Goal: Ask a question: Seek information or help from site administrators or community

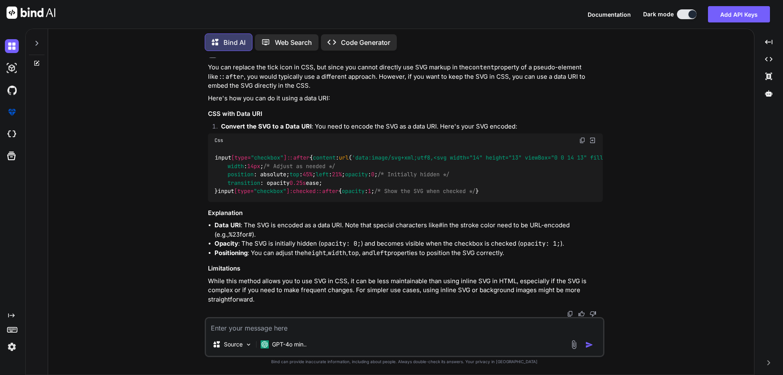
scroll to position [1477, 0]
click at [33, 63] on div at bounding box center [37, 63] width 22 height 7
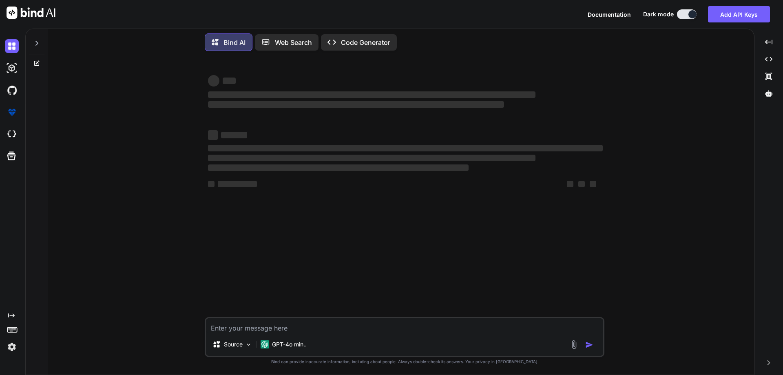
type textarea "x"
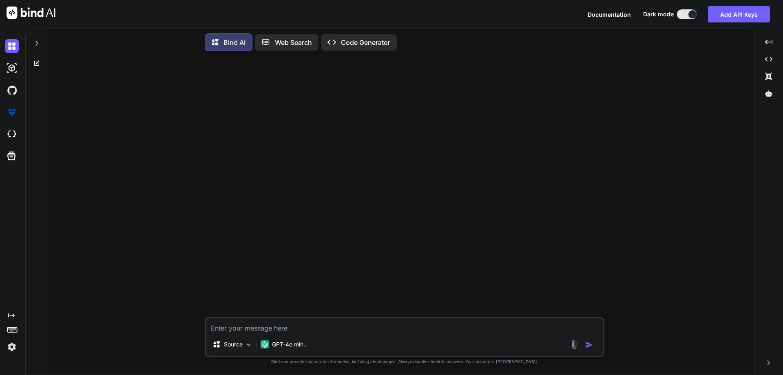
click at [404, 330] on textarea at bounding box center [404, 325] width 397 height 15
type textarea "i"
type textarea "x"
type textarea "i"
type textarea "x"
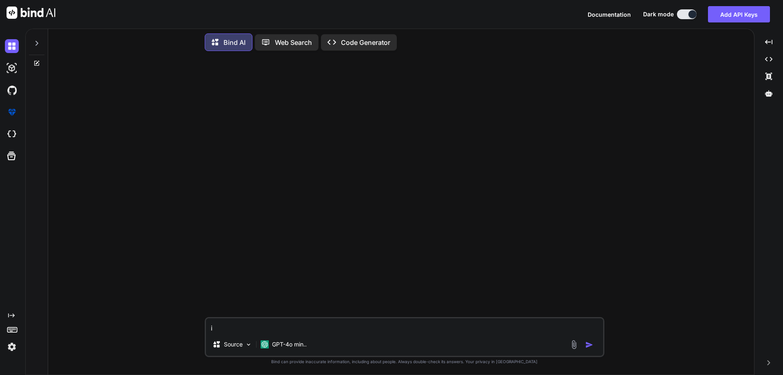
type textarea "i n"
type textarea "x"
type textarea "i ne"
type textarea "x"
type textarea "i nee"
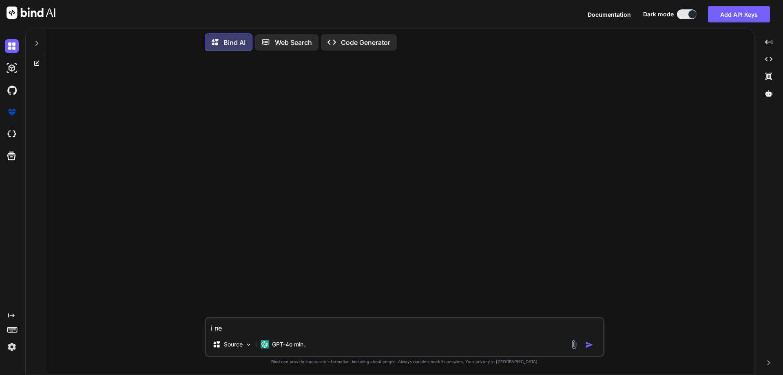
type textarea "x"
type textarea "i need"
type textarea "x"
type textarea "i need"
type textarea "x"
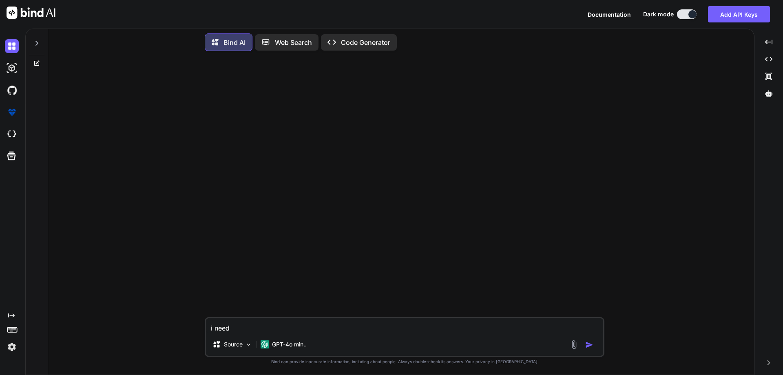
type textarea "i need a"
type textarea "x"
type textarea "i need a"
type textarea "x"
type textarea "i need a s"
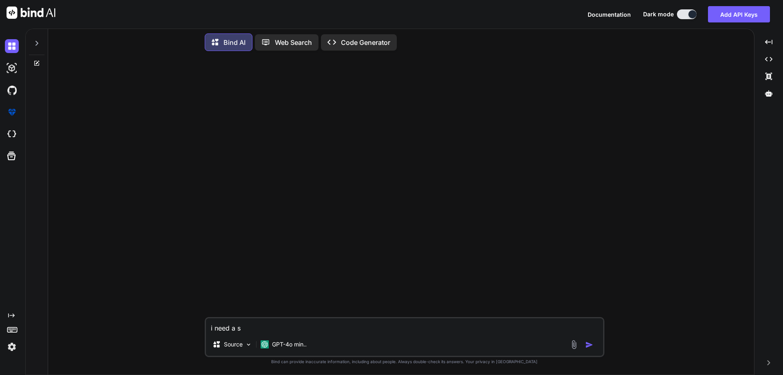
type textarea "x"
type textarea "i need a sp"
type textarea "x"
type textarea "i need a spe"
type textarea "x"
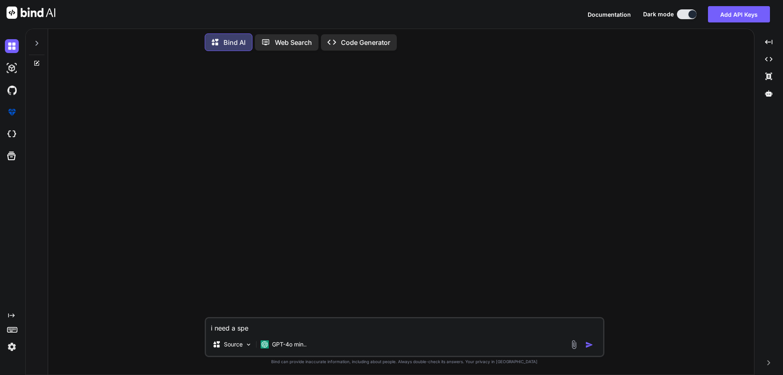
type textarea "i need a sp"
type textarea "x"
type textarea "i need a s"
type textarea "x"
type textarea "i need a st"
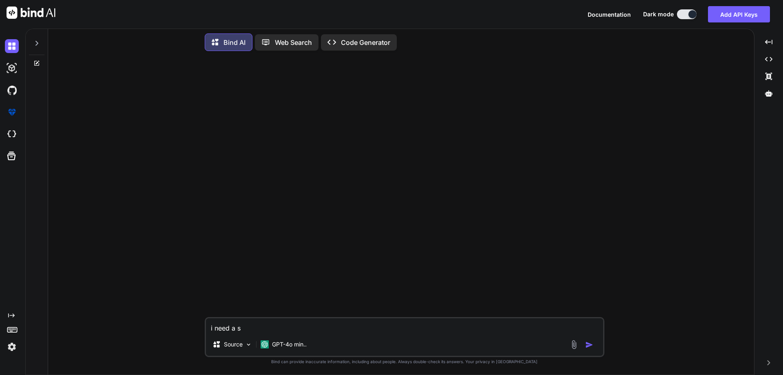
type textarea "x"
type textarea "i need a ste"
type textarea "x"
type textarea "i need a step"
type textarea "x"
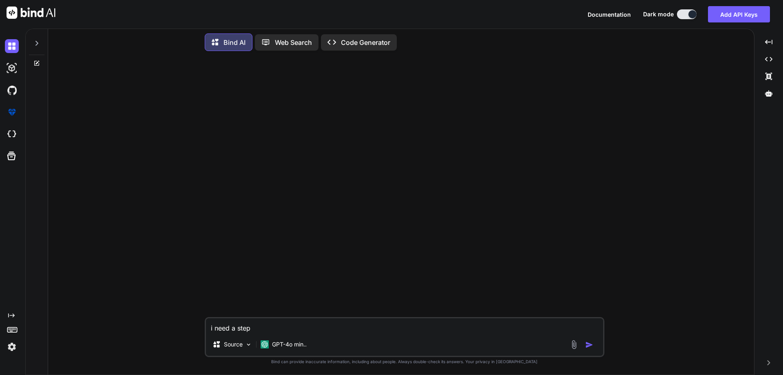
type textarea "i need a step"
type textarea "x"
type textarea "i need a step f"
type textarea "x"
type textarea "i need a step fo"
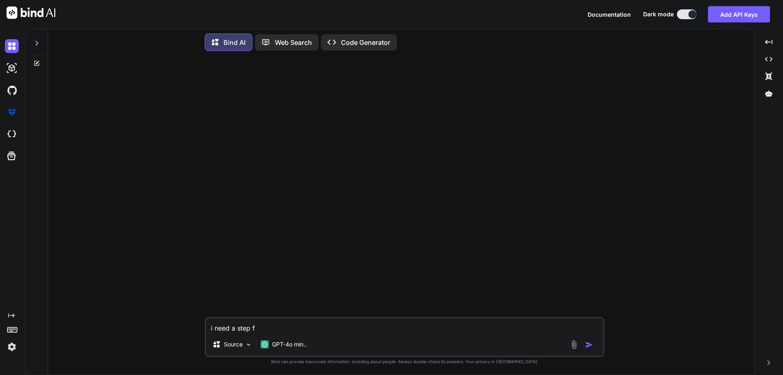
type textarea "x"
type textarea "i need a step for"
type textarea "x"
type textarea "i need a step form"
type textarea "x"
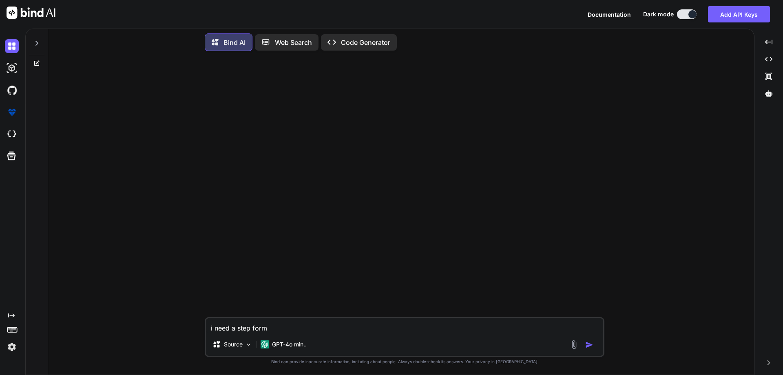
type textarea "i need a step form"
type textarea "x"
type textarea "i need a step form w"
type textarea "x"
type textarea "i need a step form wh"
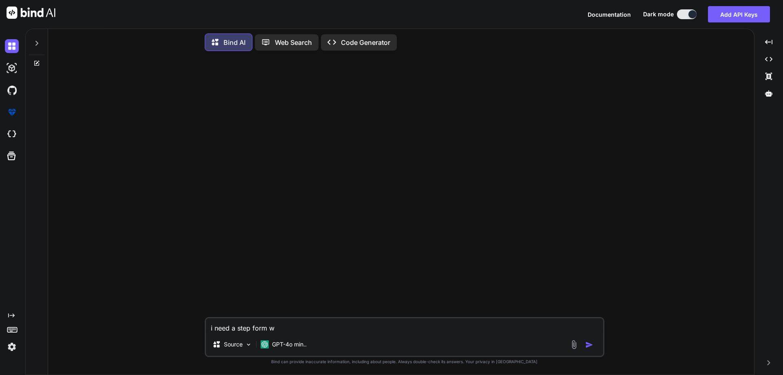
type textarea "x"
type textarea "i need a step form whe"
type textarea "x"
type textarea "i need a step form wher"
type textarea "x"
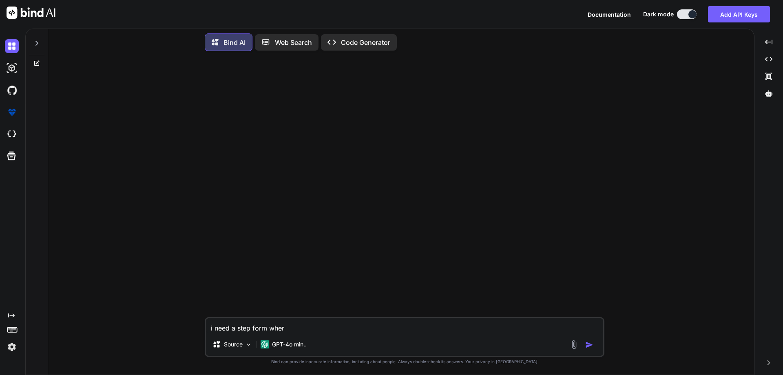
type textarea "i need a step form where"
type textarea "x"
type textarea "i need a step form where"
type textarea "x"
type textarea "i need a step form where t"
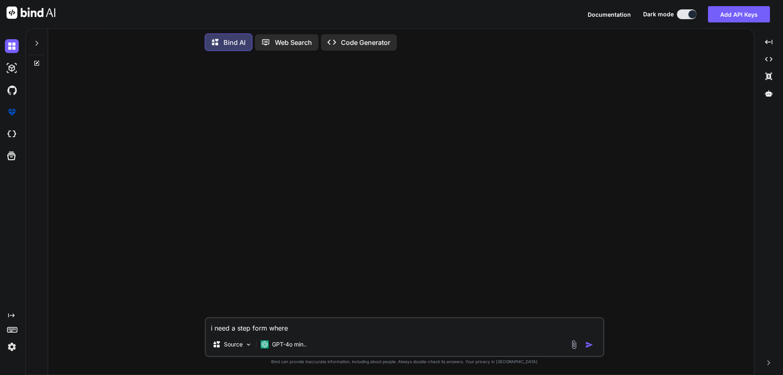
type textarea "x"
type textarea "i need a step form where th"
type textarea "x"
type textarea "i need a step form where the"
type textarea "x"
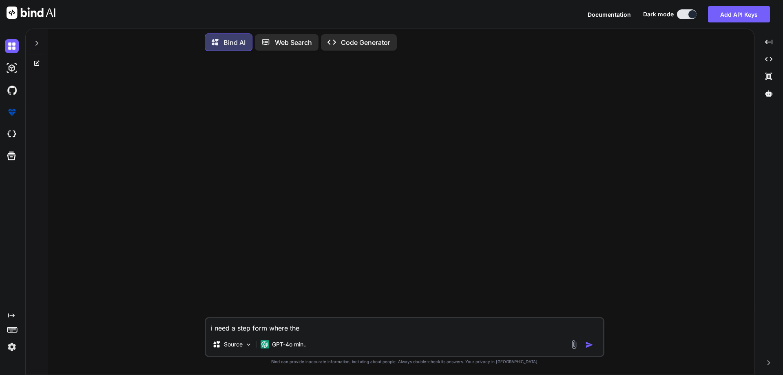
type textarea "i need a step form where the"
type textarea "x"
type textarea "i need a step form where the"
type textarea "x"
type textarea "i need a step form where ther"
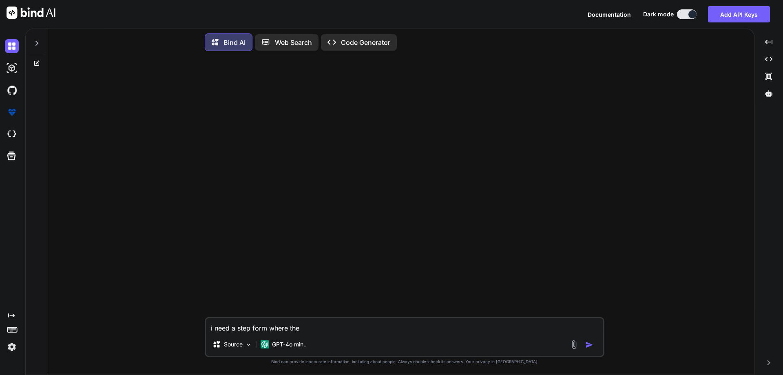
type textarea "x"
type textarea "i need a step form where there"
type textarea "x"
type textarea "i need a step form where there"
type textarea "x"
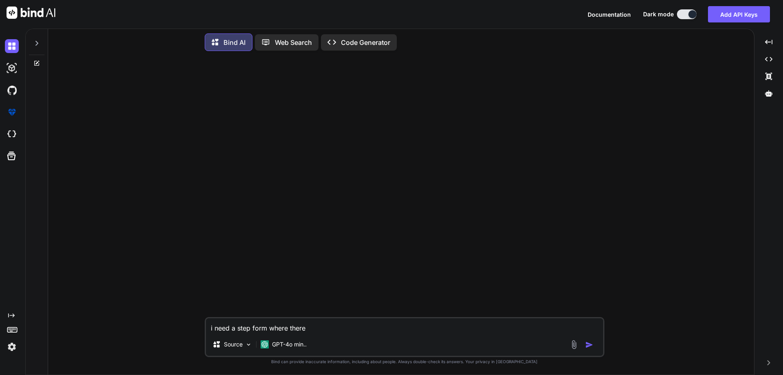
type textarea "i need a step form where there a"
type textarea "x"
type textarea "i need a step form where there ar"
type textarea "x"
type textarea "i need a step form where there are"
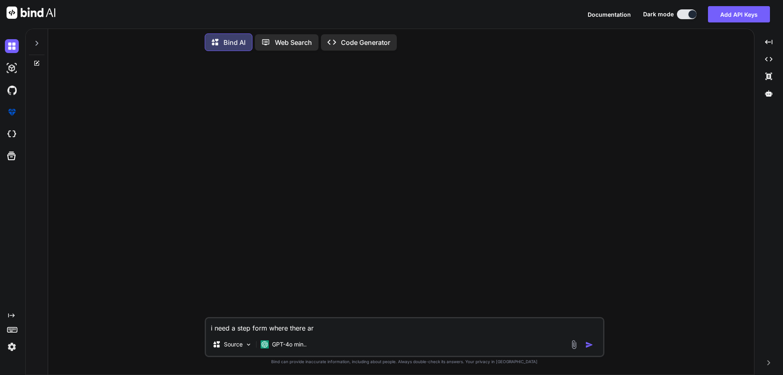
type textarea "x"
type textarea "i need a step form where there are"
type textarea "x"
type textarea "i need a step form where there are m"
type textarea "x"
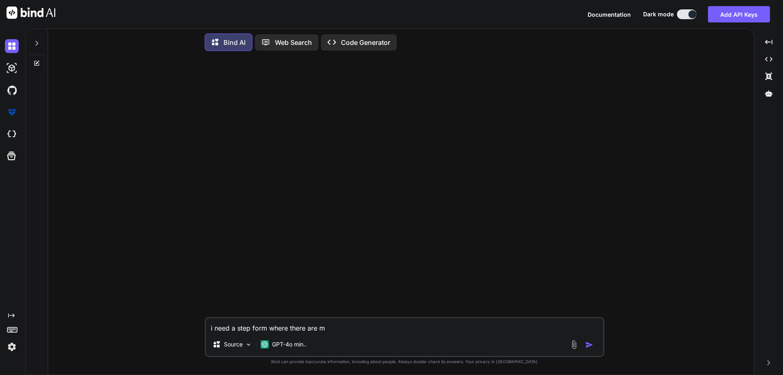
type textarea "i need a step form where there are ma"
type textarea "x"
type textarea "i need a step form where there are mai"
type textarea "x"
type textarea "i need a step form where there are main"
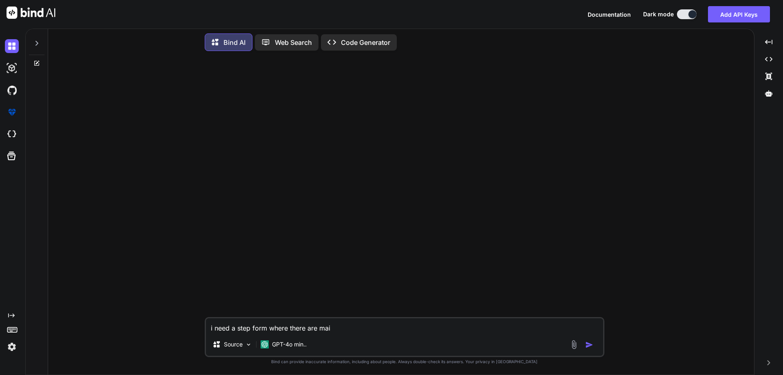
type textarea "x"
type textarea "i need a step form where there are main"
type textarea "x"
type textarea "i need a step form where there are main 5"
type textarea "x"
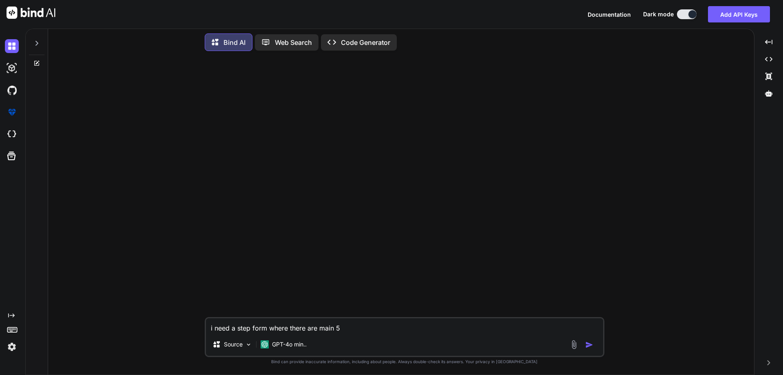
type textarea "i need a step form where there are main 5"
type textarea "x"
type textarea "i need a step form where there are main 5 s"
type textarea "x"
type textarea "i need a step form where there are main 5 st"
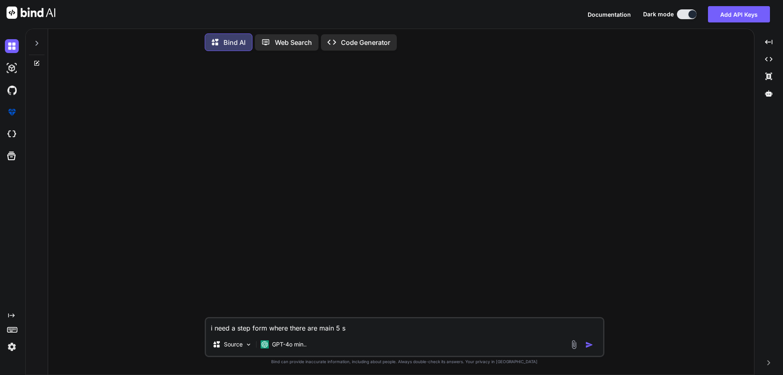
type textarea "x"
type textarea "i need a step form where there are main 5 ste"
type textarea "x"
type textarea "i need a step form where there are main 5 stepo"
type textarea "x"
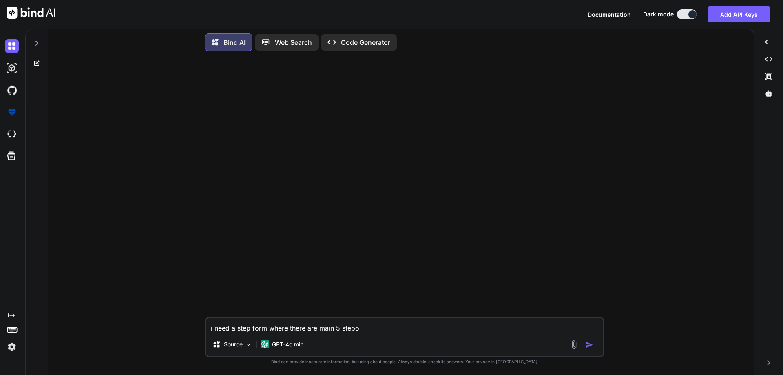
type textarea "i need a step form where there are main 5 stepos"
type textarea "x"
type textarea "i need a step form where there are main 5 stepo"
type textarea "x"
type textarea "i need a step form where there are main 5 step"
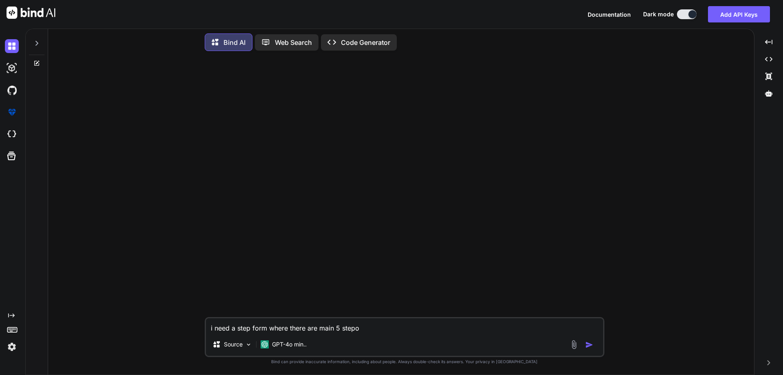
type textarea "x"
type textarea "i need a step form where there are main 5 steps"
type textarea "x"
type textarea "i need a step form where there are main 5 steps"
type textarea "x"
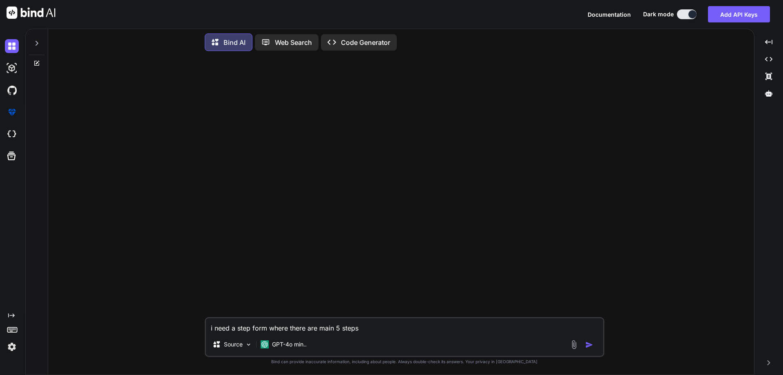
type textarea "i need a step form where there are main 5 steps a"
type textarea "x"
type textarea "i need a step form where there are main 5 steps as"
type textarea "x"
type textarea "i need a step form where there are main 5 steps as"
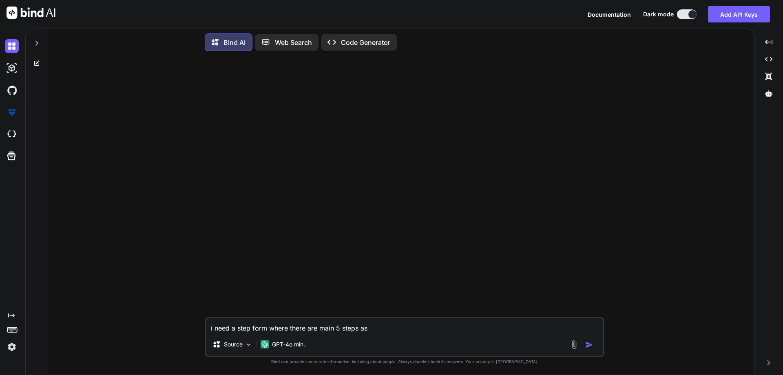
type textarea "x"
type textarea "i need a step form where there are main 5 steps as w"
type textarea "x"
type textarea "i need a step form where there are main 5 steps as we"
type textarea "x"
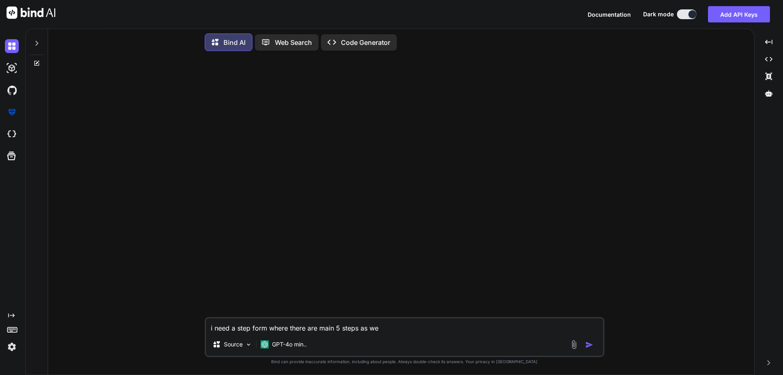
type textarea "i need a step form where there are main 5 steps as w"
type textarea "x"
type textarea "i need a step form where there are main 5 steps as we"
type textarea "x"
type textarea "i need a step form where there are main 5 steps as wel"
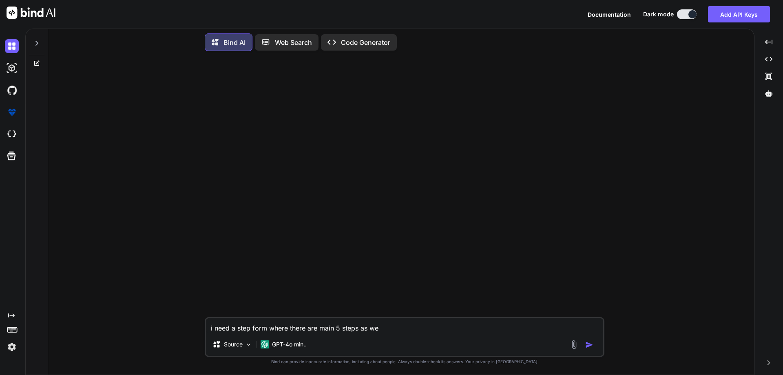
type textarea "x"
type textarea "i need a step form where there are main 5 steps as well"
type textarea "x"
type textarea "i need a step form where there are main 5 steps as well"
type textarea "x"
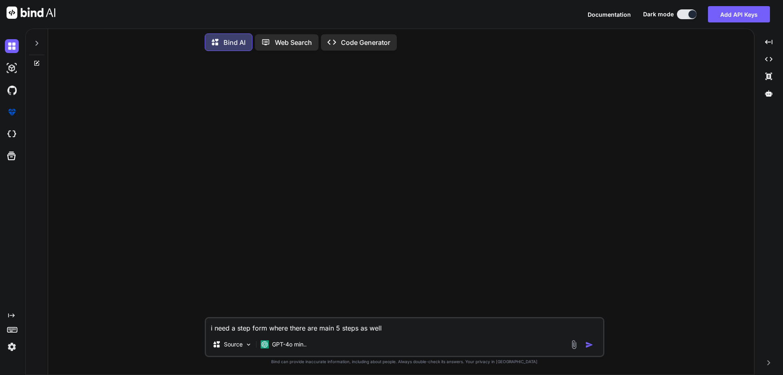
type textarea "i need a step form where there are main 5 steps as well a"
type textarea "x"
type textarea "i need a step form where there are main 5 steps as well as"
type textarea "x"
type textarea "i need a step form where there are main 5 steps as well a"
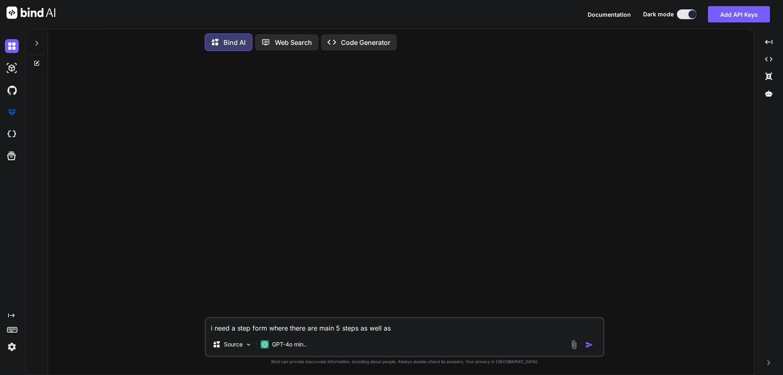
type textarea "x"
type textarea "i need a step form where there are main 5 steps as well as"
type textarea "x"
type textarea "i need a step form where there are main 5 steps as well as"
type textarea "x"
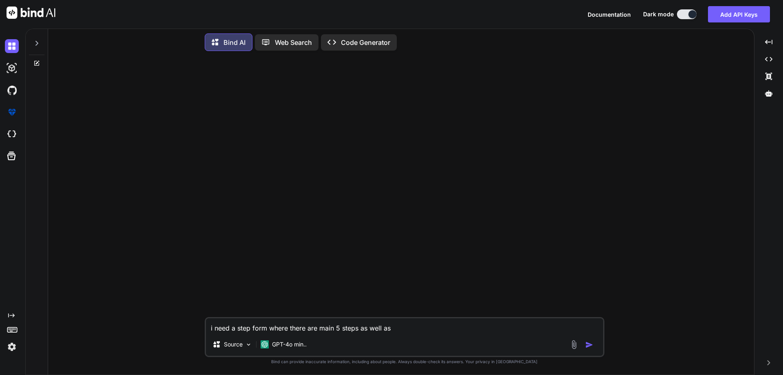
type textarea "i need a step form where there are main 5 steps as well as s"
type textarea "x"
type textarea "i need a step form where there are main 5 steps as well as su"
type textarea "x"
type textarea "i need a step form where there are main 5 steps as well as sub"
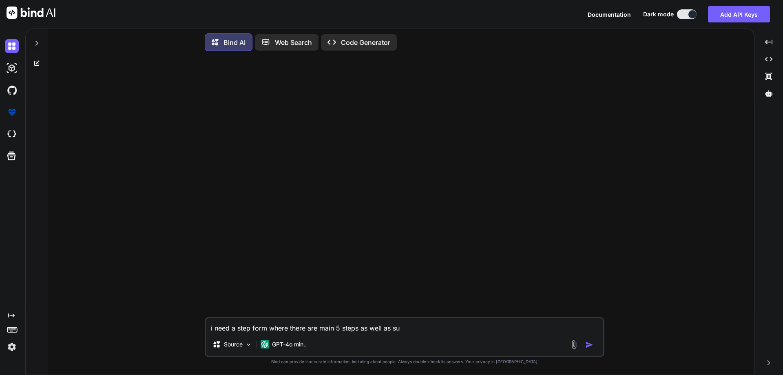
type textarea "x"
type textarea "i need a step form where there are main 5 steps as well as sub"
type textarea "x"
type textarea "i need a step form where there are main 5 steps as well as sub s"
type textarea "x"
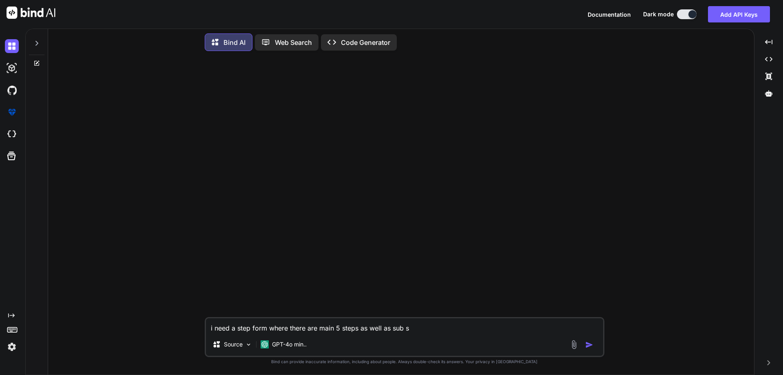
type textarea "i need a step form where there are main 5 steps as well as sub st"
type textarea "x"
type textarea "i need a step form where there are main 5 steps as well as sub ste"
type textarea "x"
type textarea "i need a step form where there are main 5 steps as well as sub step"
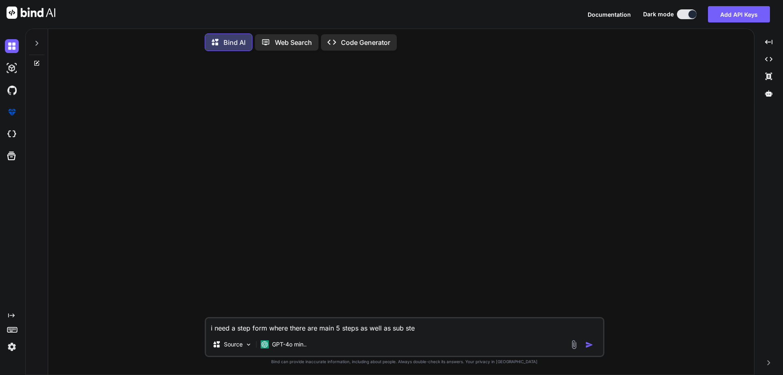
type textarea "x"
type textarea "i need a step form where there are main 5 steps as well as sub steps"
type textarea "x"
type textarea "i need a step form where there are main 5 steps as well as sub steps"
type textarea "x"
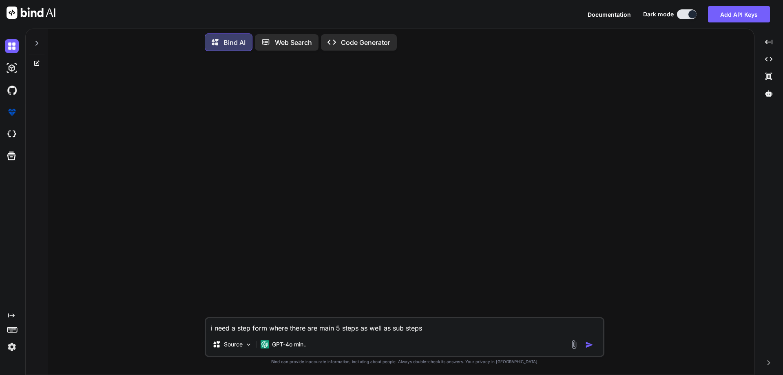
type textarea "i need a step form where there are main 5 steps as well as sub steps i"
type textarea "x"
type textarea "i need a step form where there are main 5 steps as well as sub steps in"
type textarea "x"
type textarea "i need a step form where there are main 5 steps as well as sub steps in"
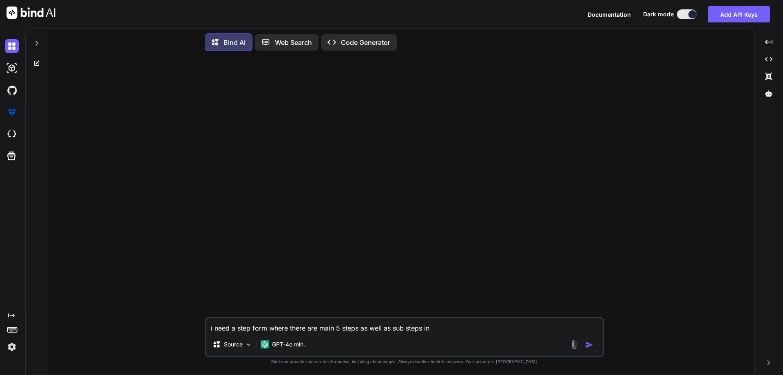
type textarea "x"
type textarea "i need a step form where there are main 5 steps as well as sub steps in a"
type textarea "x"
type textarea "i need a step form where there are main 5 steps as well as sub steps in al"
type textarea "x"
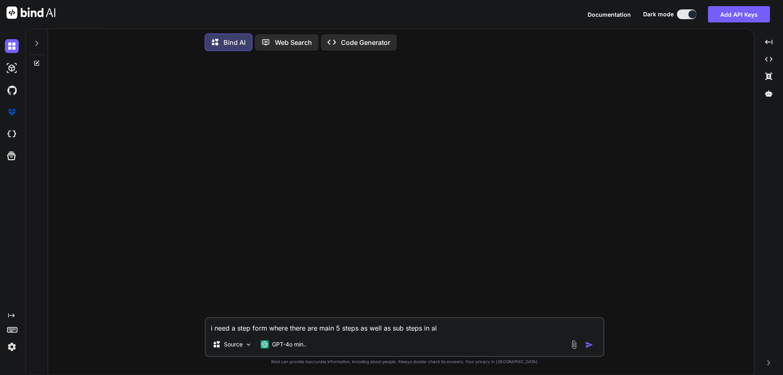
type textarea "i need a step form where there are main 5 steps as well as sub steps in all"
type textarea "x"
type textarea "i need a step form where there are main 5 steps as well as sub steps in all"
type textarea "x"
type textarea "i need a step form where there are main 5 steps as well as sub steps in all t"
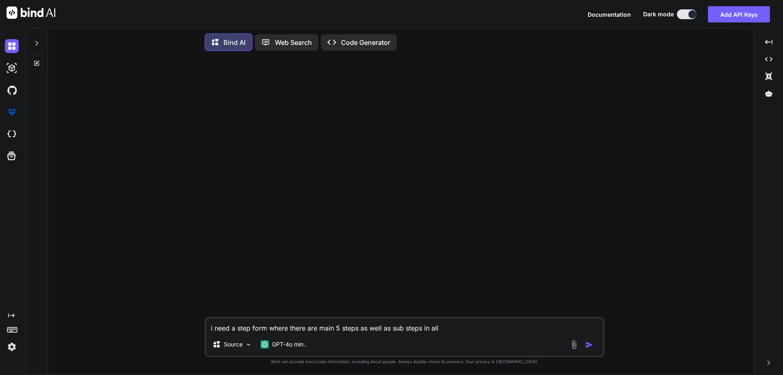
type textarea "x"
type textarea "i need a step form where there are main 5 steps as well as sub steps in all th"
type textarea "x"
type textarea "i need a step form where there are main 5 steps as well as sub steps in all the"
type textarea "x"
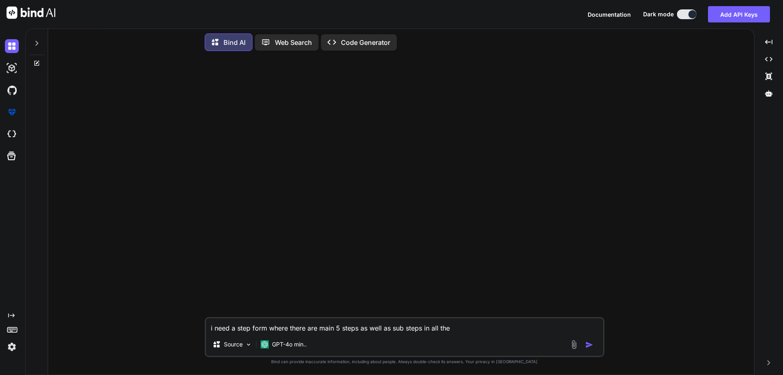
type textarea "i need a step form where there are main 5 steps as well as sub steps in all the"
type textarea "x"
type textarea "i need a step form where there are main 5 steps as well as sub steps in all the…"
type textarea "x"
type textarea "i need a step form where there are main 5 steps as well as sub steps in all the…"
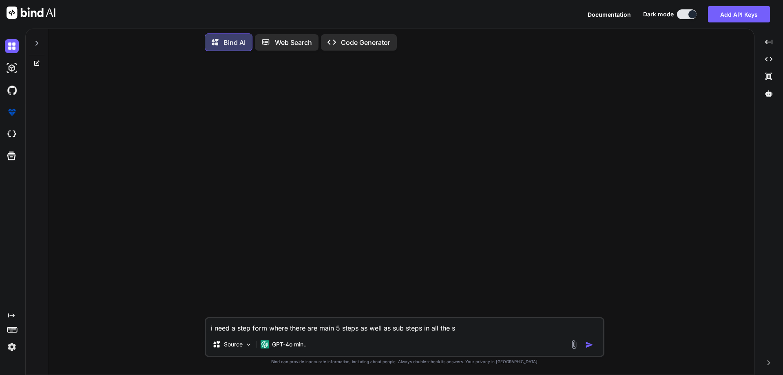
type textarea "x"
type textarea "i need a step form where there are main 5 steps as well as sub steps in all the…"
type textarea "x"
type textarea "i need a step form where there are main 5 steps as well as sub steps in all the…"
type textarea "x"
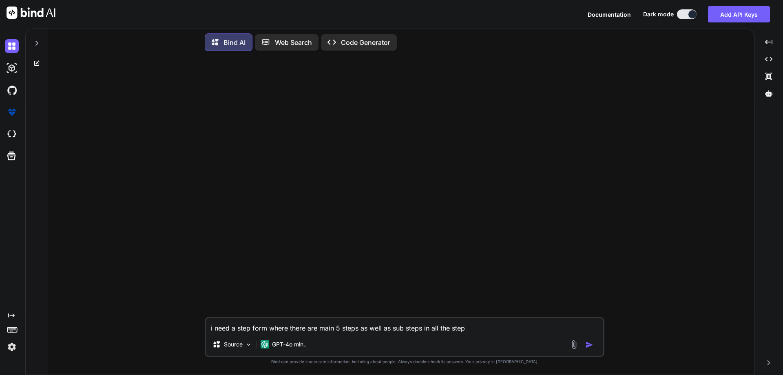
type textarea "i need a step form where there are main 5 steps as well as sub steps in all the…"
type textarea "x"
type textarea "i need a step form where there are main 5 steps as well as sub steps in all the…"
type textarea "x"
type textarea "i need a step form where there are main 5 steps as well as sub steps in all the…"
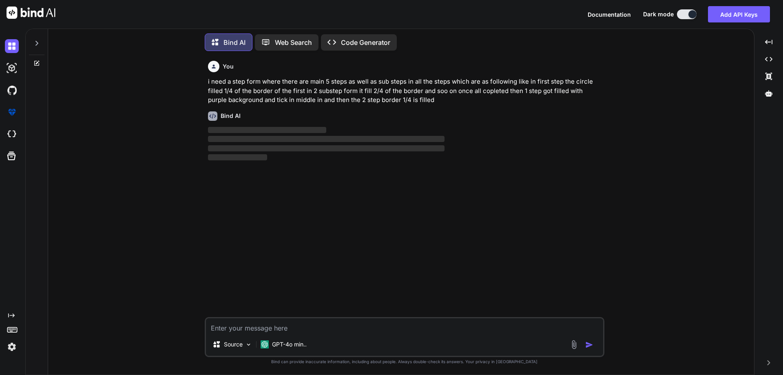
click at [357, 323] on textarea at bounding box center [404, 325] width 397 height 15
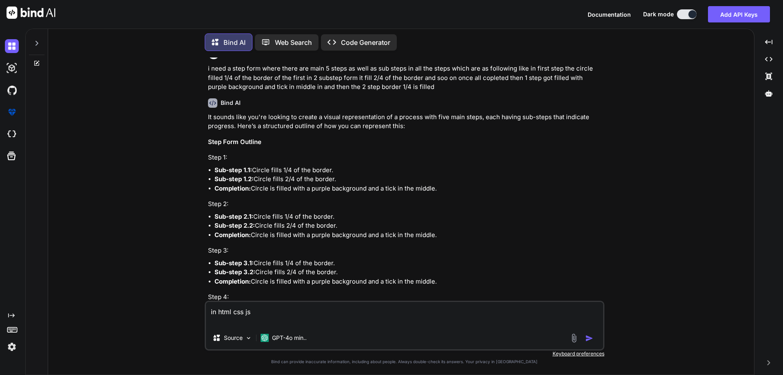
scroll to position [217, 0]
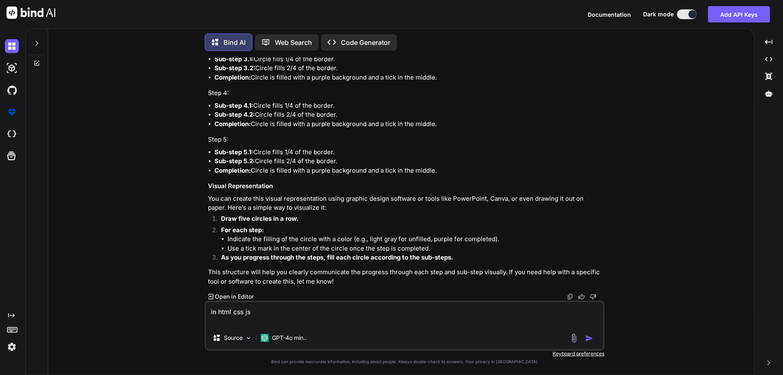
click at [589, 340] on img "button" at bounding box center [589, 338] width 8 height 8
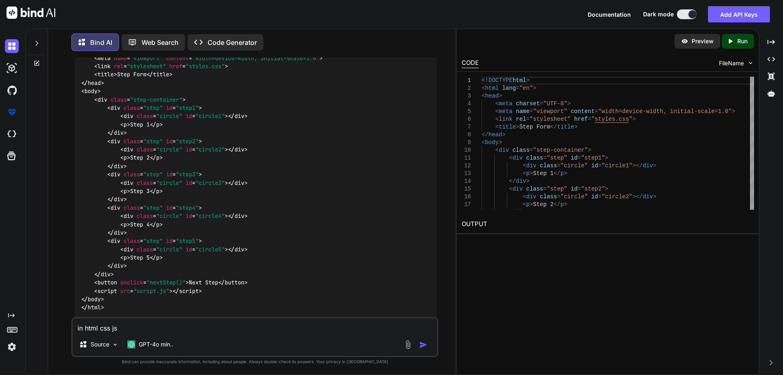
scroll to position [532, 0]
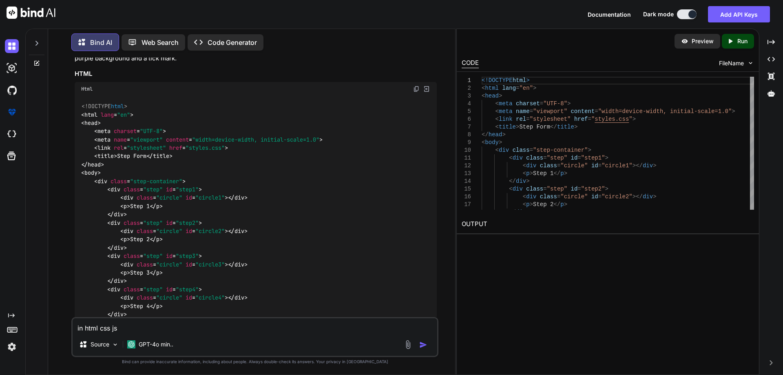
click at [414, 88] on img at bounding box center [416, 89] width 7 height 7
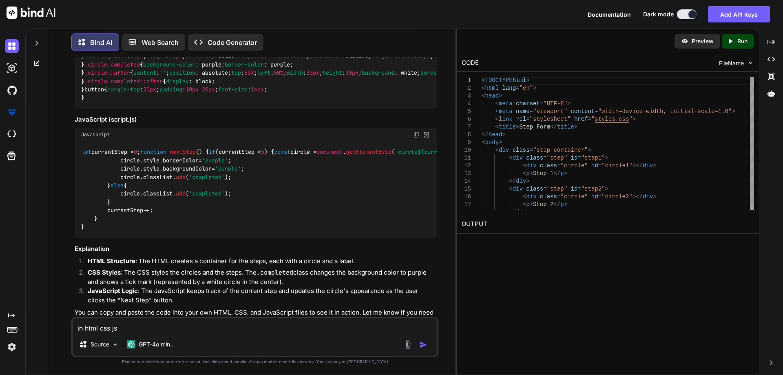
scroll to position [860, 0]
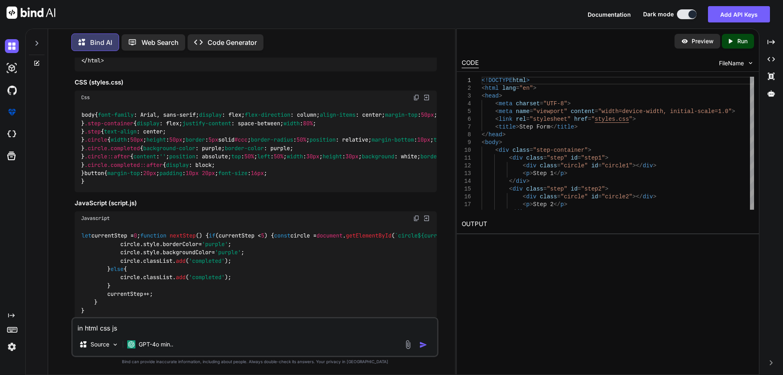
click at [417, 99] on img at bounding box center [416, 97] width 7 height 7
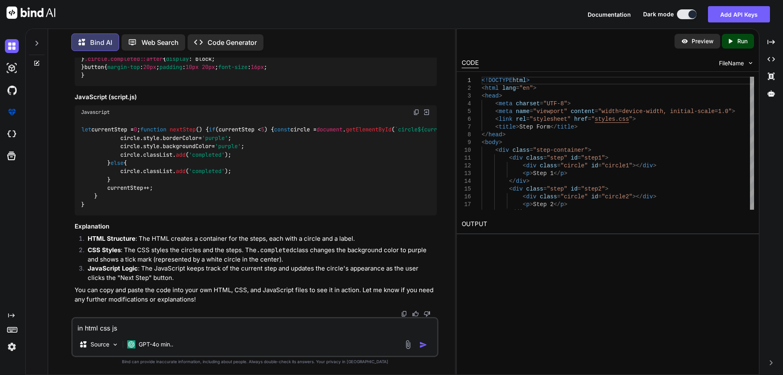
scroll to position [1390, 0]
click at [415, 109] on img at bounding box center [416, 112] width 7 height 7
click at [206, 325] on textarea "in html css js" at bounding box center [255, 325] width 364 height 15
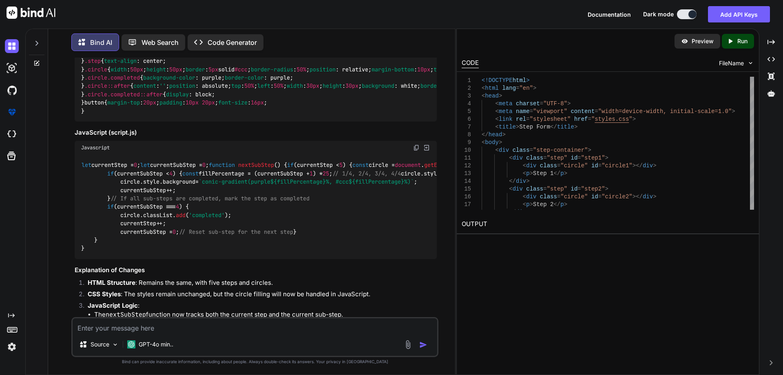
scroll to position [1694, 0]
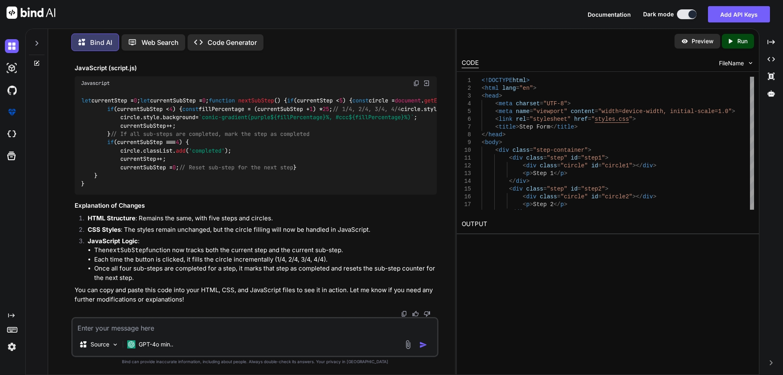
scroll to position [2020, 0]
click at [415, 86] on img at bounding box center [416, 83] width 7 height 7
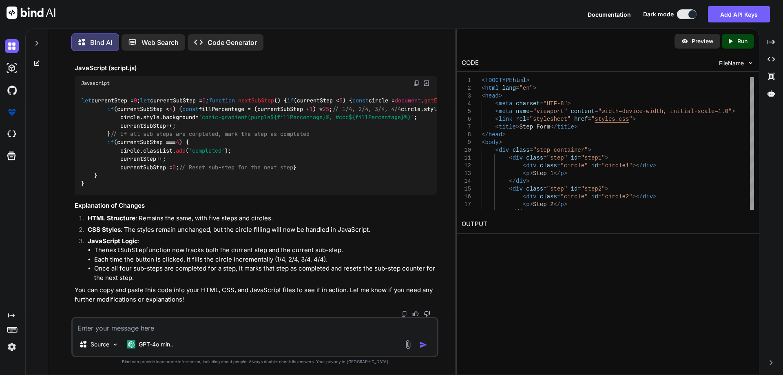
click at [209, 331] on textarea at bounding box center [255, 325] width 364 height 15
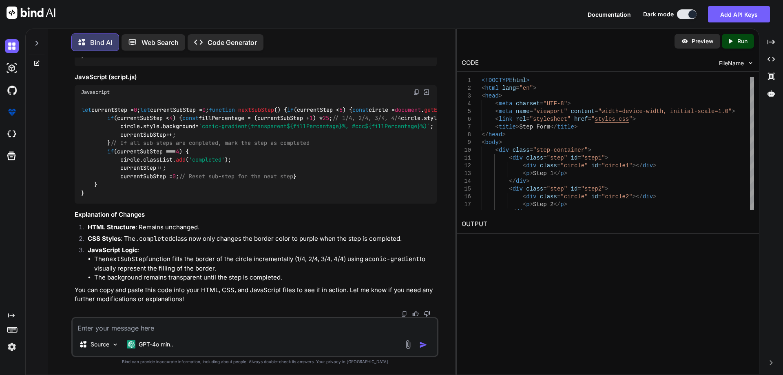
scroll to position [2916, 0]
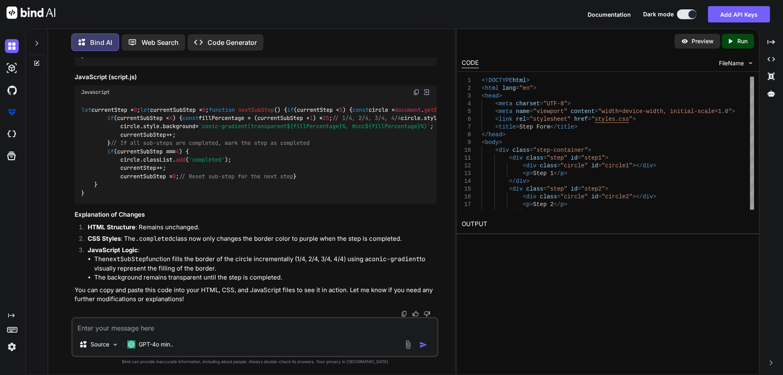
click at [414, 92] on img at bounding box center [416, 92] width 7 height 7
click at [174, 324] on textarea at bounding box center [255, 325] width 364 height 15
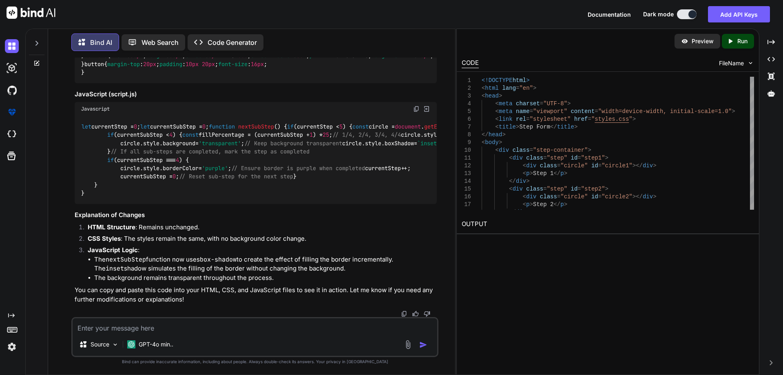
scroll to position [4049, 0]
click at [415, 16] on img at bounding box center [416, 13] width 7 height 7
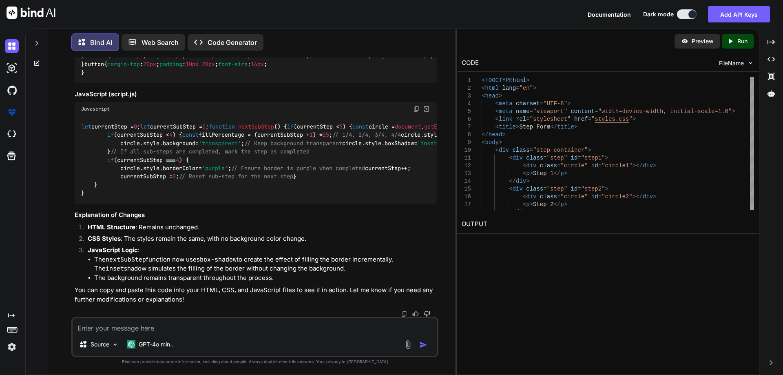
click at [415, 106] on img at bounding box center [416, 109] width 7 height 7
